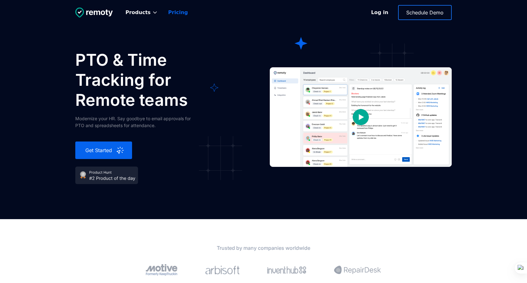
click at [173, 15] on link "Pricing" at bounding box center [178, 13] width 30 height 14
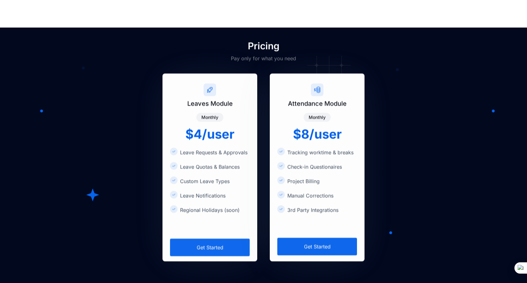
scroll to position [977, 0]
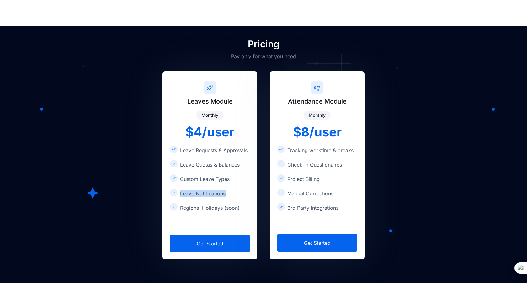
drag, startPoint x: 173, startPoint y: 163, endPoint x: 220, endPoint y: 159, distance: 47.5
click at [220, 159] on div "Leaves Module Monthly $4/user Leave Requests & Approvals Leave Quotas & Balance…" at bounding box center [209, 166] width 95 height 188
drag, startPoint x: 184, startPoint y: 182, endPoint x: 249, endPoint y: 181, distance: 64.9
click at [249, 181] on div "Leaves Module Monthly $4/user Leave Requests & Approvals Leave Quotas & Balance…" at bounding box center [209, 166] width 95 height 188
click at [203, 223] on div "Get Started" at bounding box center [210, 238] width 80 height 30
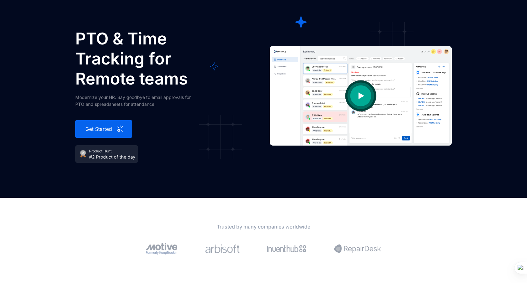
scroll to position [0, 0]
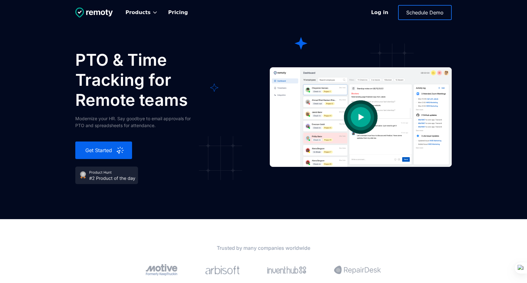
click at [86, 169] on img at bounding box center [106, 176] width 63 height 18
drag, startPoint x: 74, startPoint y: 119, endPoint x: 114, endPoint y: 119, distance: 39.8
click at [114, 119] on section "PTO & Time Tracking for Remote teams Modernize your HR. Say goodbye to email ap…" at bounding box center [263, 133] width 527 height 166
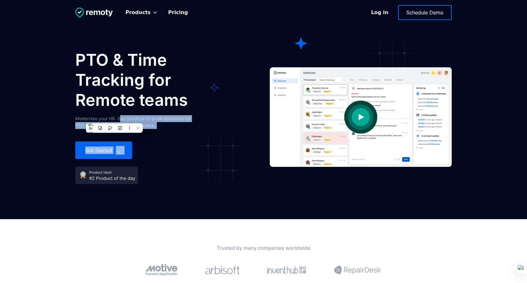
drag, startPoint x: 119, startPoint y: 119, endPoint x: 153, endPoint y: 129, distance: 35.4
click at [153, 129] on div "PTO & Time Tracking for Remote teams Modernize your HR. Say goodbye to email ap…" at bounding box center [153, 117] width 157 height 134
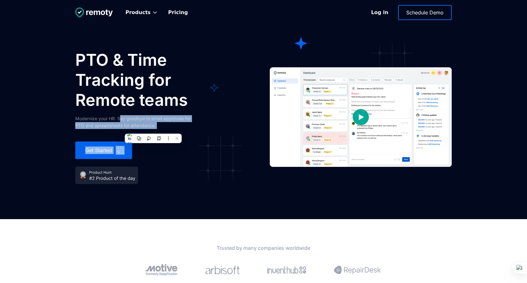
click at [162, 129] on div "Modernize your HR. Say goodbye to email approvals for PTO and spreadsheets for …" at bounding box center [137, 122] width 125 height 14
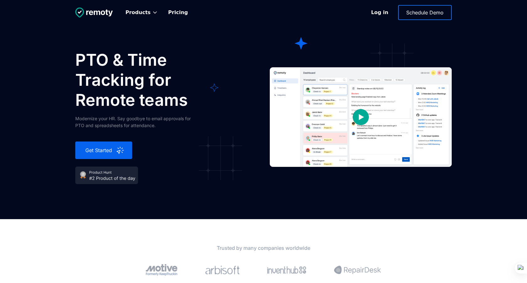
click at [94, 176] on img at bounding box center [106, 176] width 63 height 18
click at [300, 44] on div "Products Attendance Management Keep track of clock-ins and team working hours L…" at bounding box center [263, 110] width 527 height 220
